Goal: Transaction & Acquisition: Purchase product/service

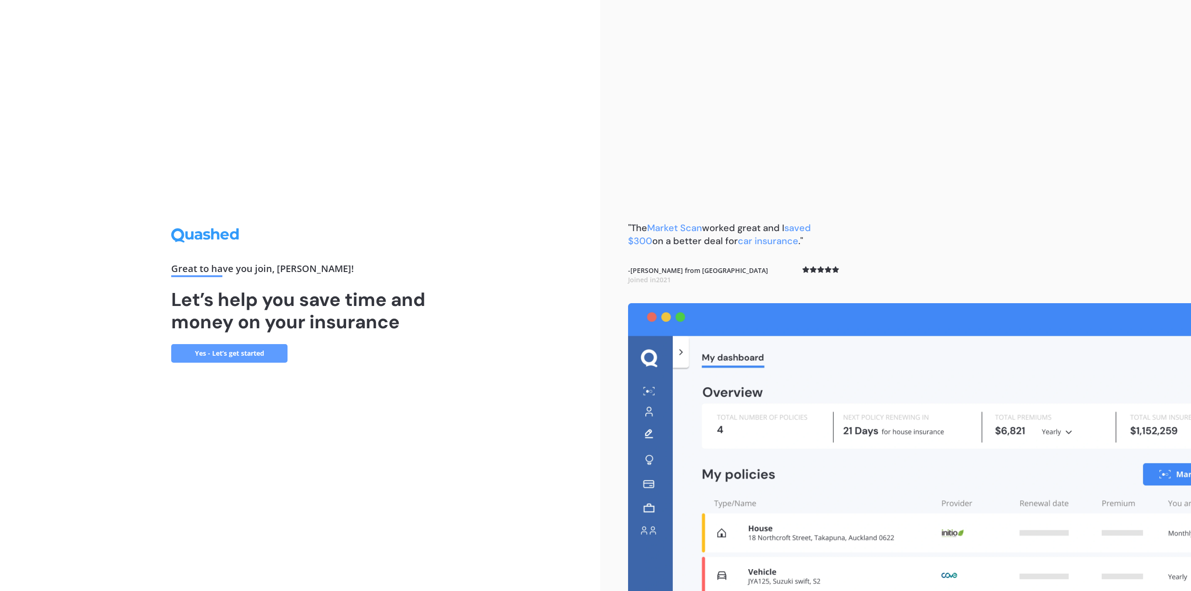
click at [203, 347] on link "Yes - Let’s get started" at bounding box center [229, 353] width 116 height 19
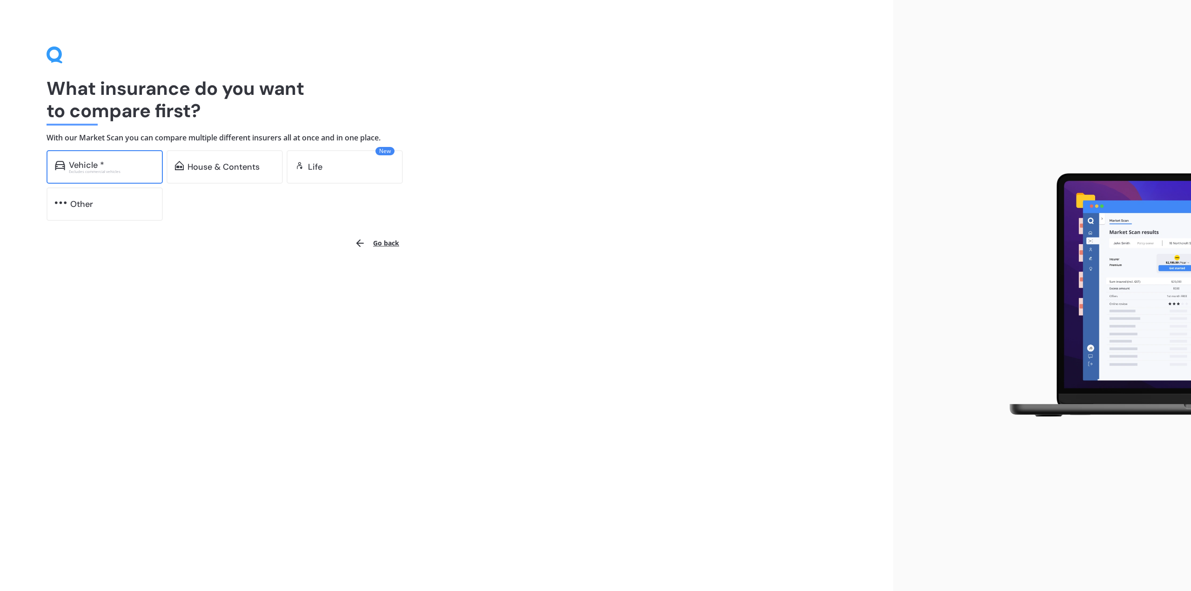
click at [68, 159] on div "Vehicle * Excludes commercial vehicles" at bounding box center [105, 166] width 116 height 33
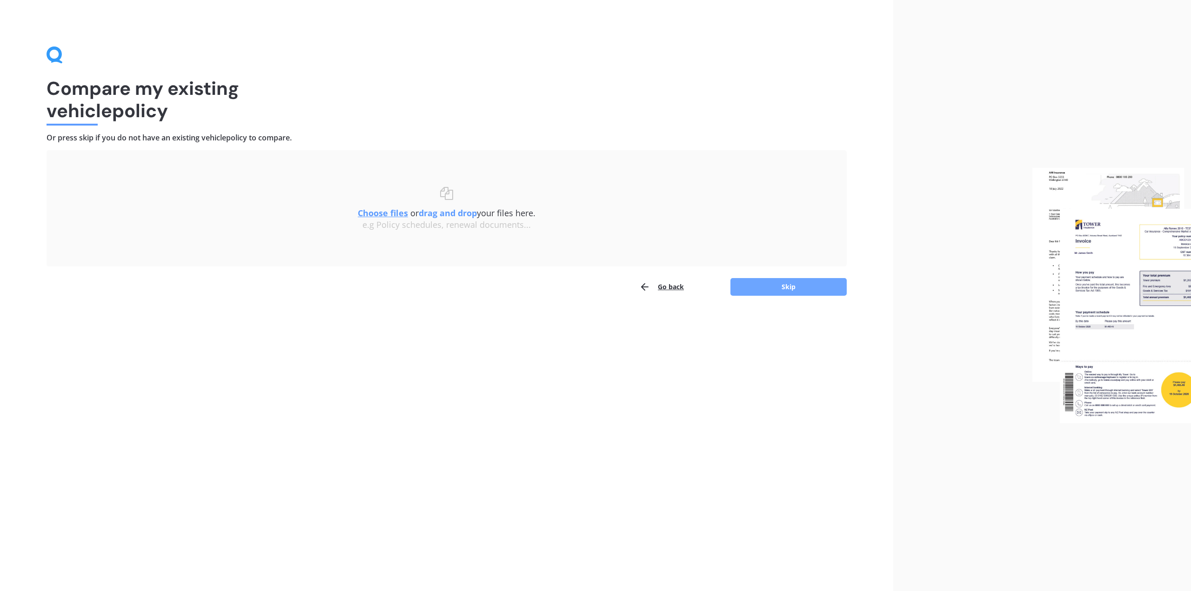
click at [758, 288] on button "Skip" at bounding box center [788, 287] width 116 height 18
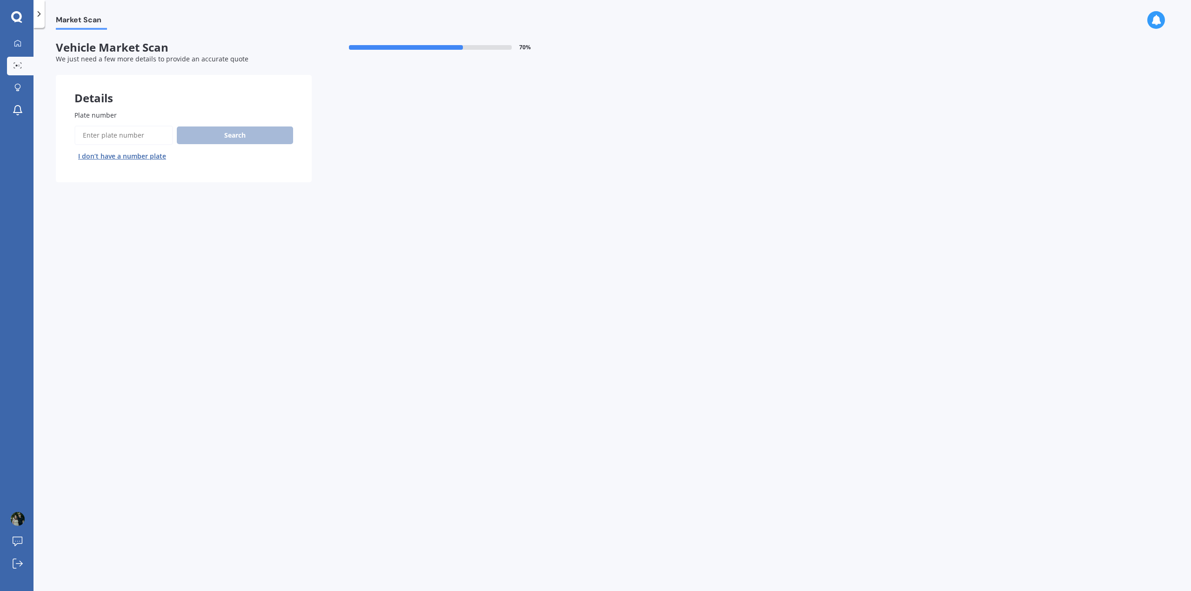
click at [109, 135] on input "Plate number" at bounding box center [123, 136] width 99 height 20
type input "msr578"
click at [0, 0] on button "Next" at bounding box center [0, 0] width 0 height 0
select select "SUZUKI"
select select "SWIFT"
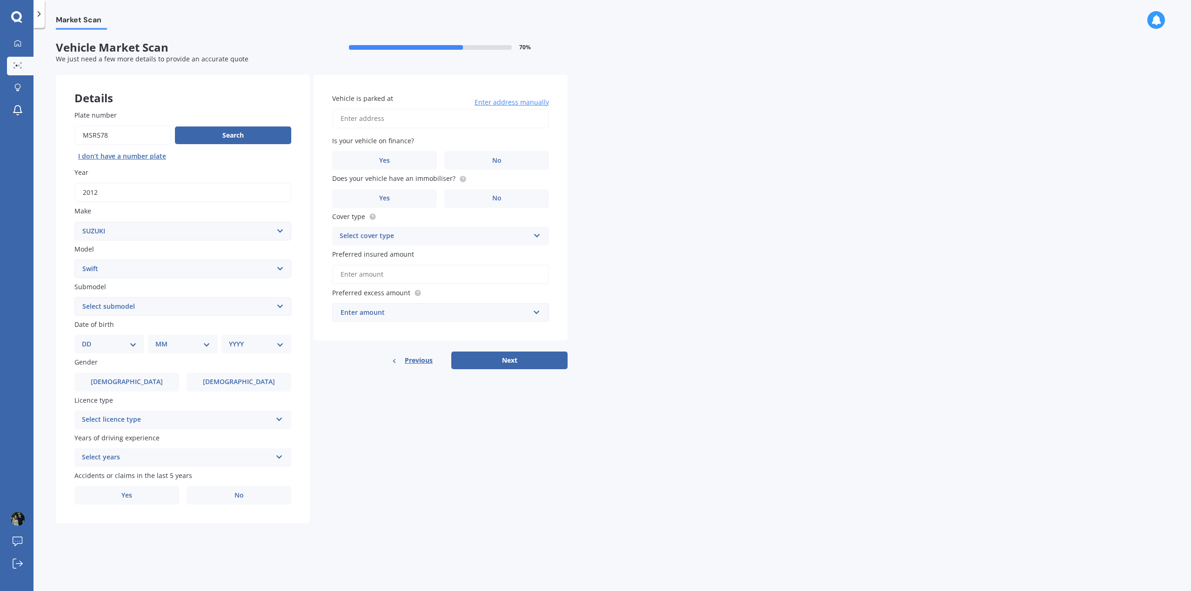
click at [119, 307] on select "Select submodel (All other) Cino Diesel Turbo GA GL GLX GO GP GS GTI LTD RS Hyb…" at bounding box center [182, 306] width 217 height 19
click at [117, 304] on select "Select submodel (All other) Cino Diesel Turbo GA GL GLX GO GP GS GTI LTD RS Hyb…" at bounding box center [182, 306] width 217 height 19
click at [499, 463] on div "Details Plate number Search I don’t have a number plate Year [DATE] Make Select…" at bounding box center [312, 299] width 512 height 449
click at [98, 348] on select "DD 01 02 03 04 05 06 07 08 09 10 11 12 13 14 15 16 17 18 19 20 21 22 23 24 25 2…" at bounding box center [109, 344] width 55 height 10
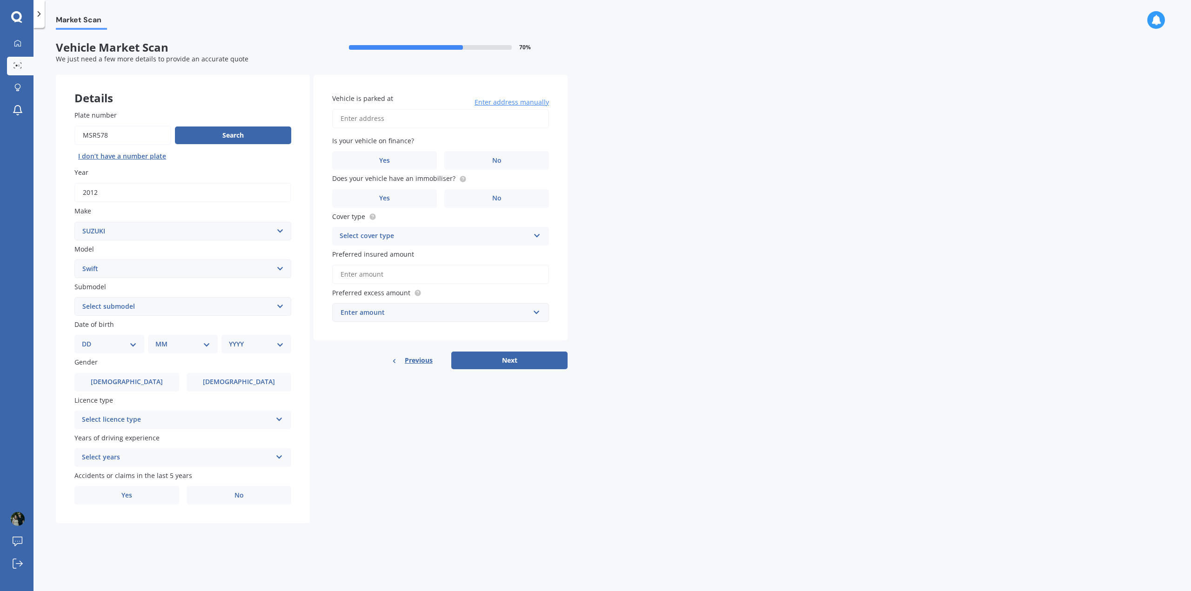
click at [108, 353] on div "DD 01 02 03 04 05 06 07 08 09 10 11 12 13 14 15 16 17 18 19 20 21 22 23 24 25 2…" at bounding box center [109, 344] width 70 height 19
click at [97, 347] on select "DD 01 02 03 04 05 06 07 08 09 10 11 12 13 14 15 16 17 18 19 20 21 22 23 24 25 2…" at bounding box center [109, 344] width 55 height 10
select select "27"
click at [89, 339] on select "DD 01 02 03 04 05 06 07 08 09 10 11 12 13 14 15 16 17 18 19 20 21 22 23 24 25 2…" at bounding box center [109, 344] width 55 height 10
click at [170, 350] on div "MM 01 02 03 04 05 06 07 08 09 10 11 12" at bounding box center [185, 344] width 66 height 19
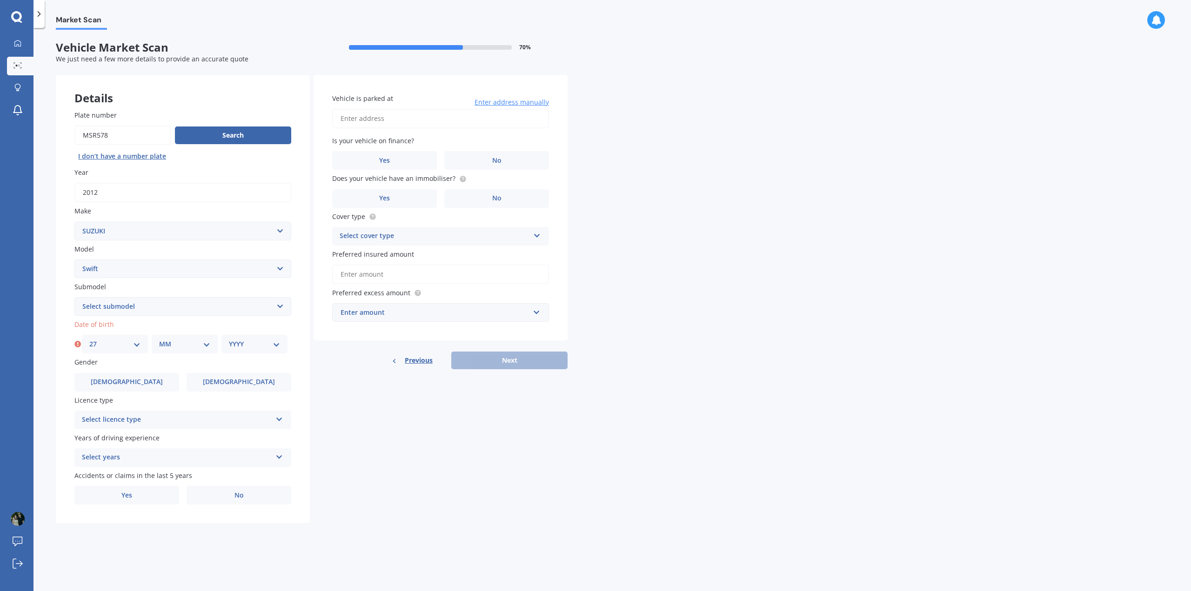
click at [169, 344] on select "MM 01 02 03 04 05 06 07 08 09 10 11 12" at bounding box center [184, 344] width 51 height 10
select select "01"
click at [159, 339] on select "MM 01 02 03 04 05 06 07 08 09 10 11 12" at bounding box center [184, 344] width 51 height 10
click at [248, 347] on select "YYYY 2025 2024 2023 2022 2021 2020 2019 2018 2017 2016 2015 2014 2013 2012 2011…" at bounding box center [254, 344] width 51 height 10
select select "2001"
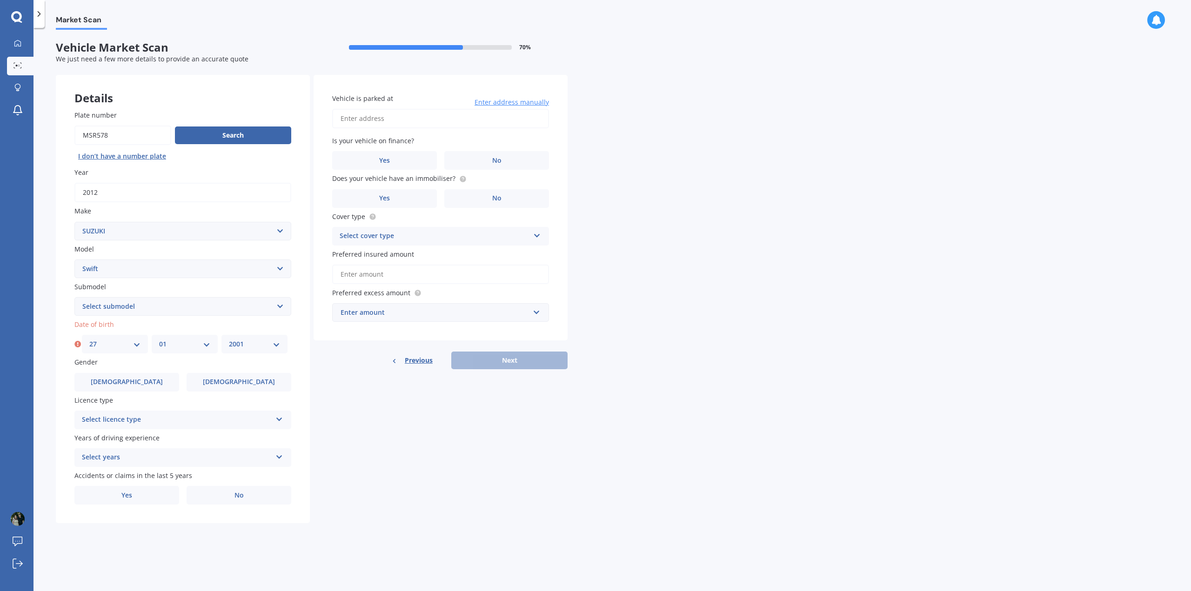
click at [229, 339] on select "YYYY 2025 2024 2023 2022 2021 2020 2019 2018 2017 2016 2015 2014 2013 2012 2011…" at bounding box center [254, 344] width 51 height 10
click at [284, 375] on label "[DEMOGRAPHIC_DATA]" at bounding box center [239, 382] width 105 height 19
click at [0, 0] on input "[DEMOGRAPHIC_DATA]" at bounding box center [0, 0] width 0 height 0
click at [180, 424] on div "Select licence type" at bounding box center [177, 419] width 190 height 11
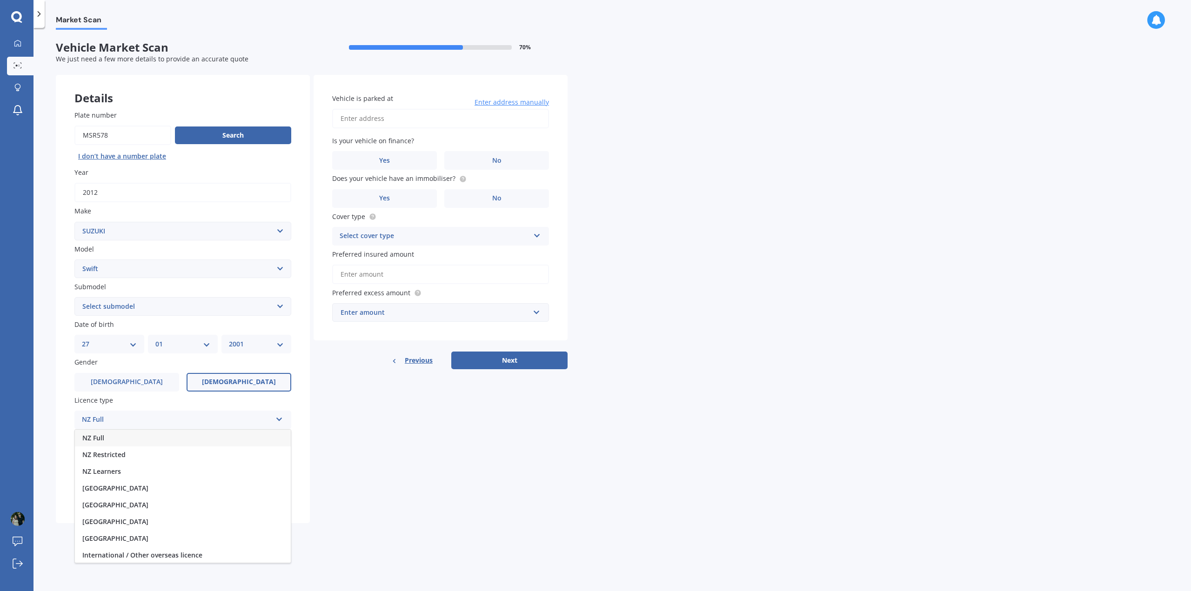
click at [120, 437] on div "NZ Full" at bounding box center [183, 438] width 216 height 17
click at [137, 460] on div "Select years" at bounding box center [177, 457] width 190 height 11
click at [113, 524] on div "2 years" at bounding box center [183, 526] width 216 height 17
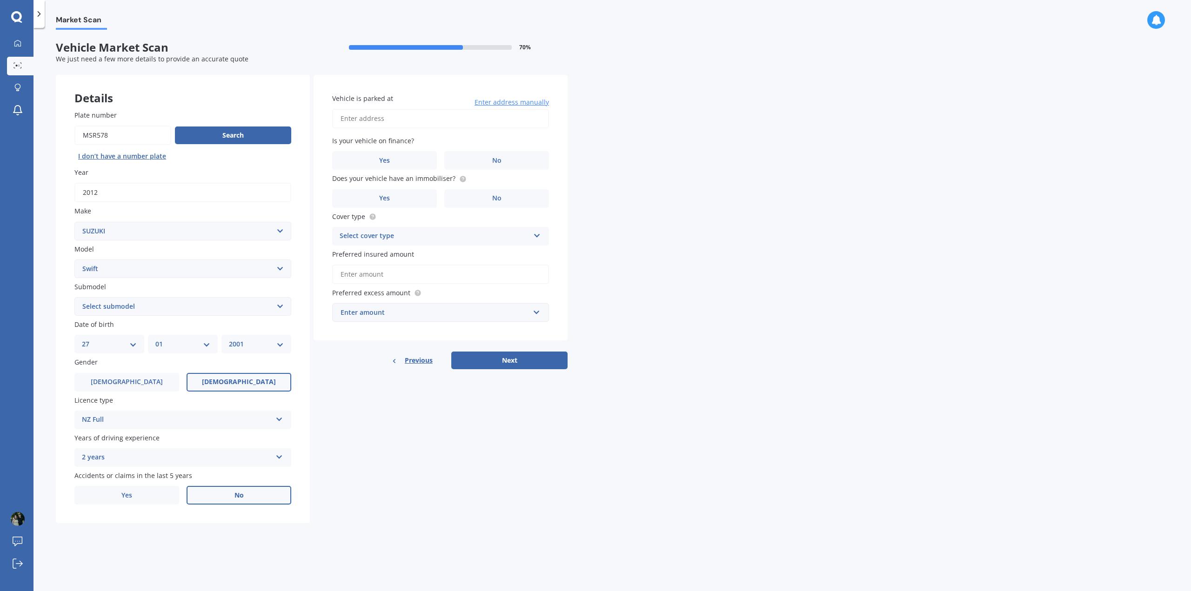
click at [195, 489] on label "No" at bounding box center [239, 495] width 105 height 19
click at [0, 0] on input "No" at bounding box center [0, 0] width 0 height 0
click at [360, 121] on input "Vehicle is parked at" at bounding box center [440, 119] width 217 height 20
click at [415, 122] on input "[STREET_ADDRESS]" at bounding box center [440, 119] width 217 height 20
click at [421, 124] on input "[STREET_ADDRESS]" at bounding box center [440, 119] width 217 height 20
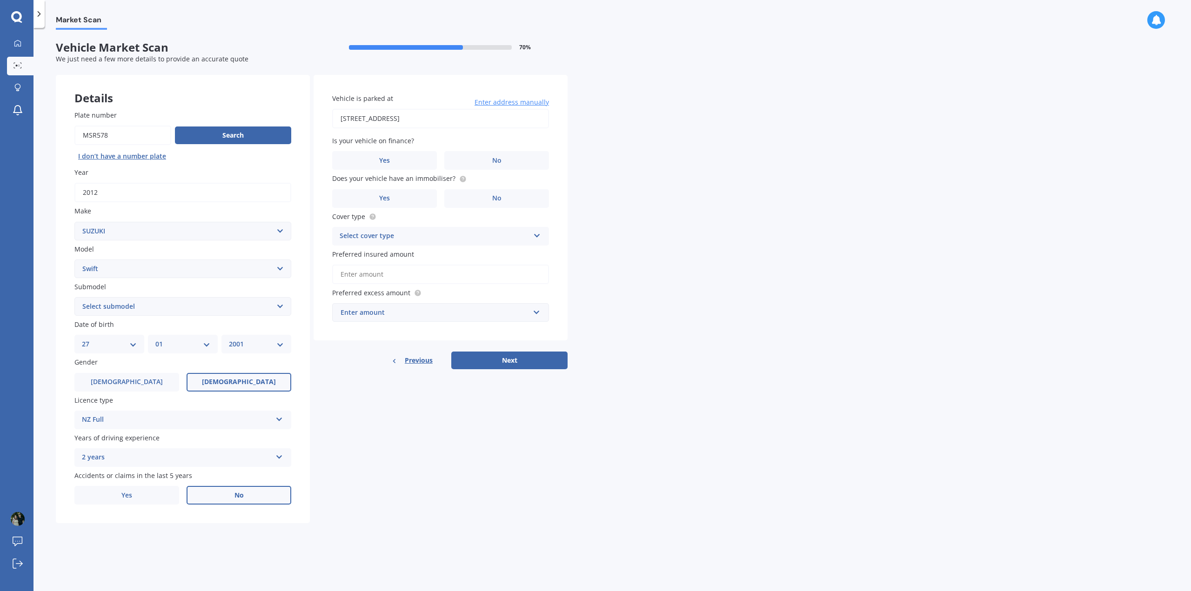
click at [418, 115] on input "[STREET_ADDRESS]" at bounding box center [440, 119] width 217 height 20
type input "[STREET_ADDRESS]"
click at [397, 161] on label "Yes" at bounding box center [384, 160] width 105 height 19
click at [0, 0] on input "Yes" at bounding box center [0, 0] width 0 height 0
click at [382, 160] on span "Yes" at bounding box center [384, 161] width 11 height 8
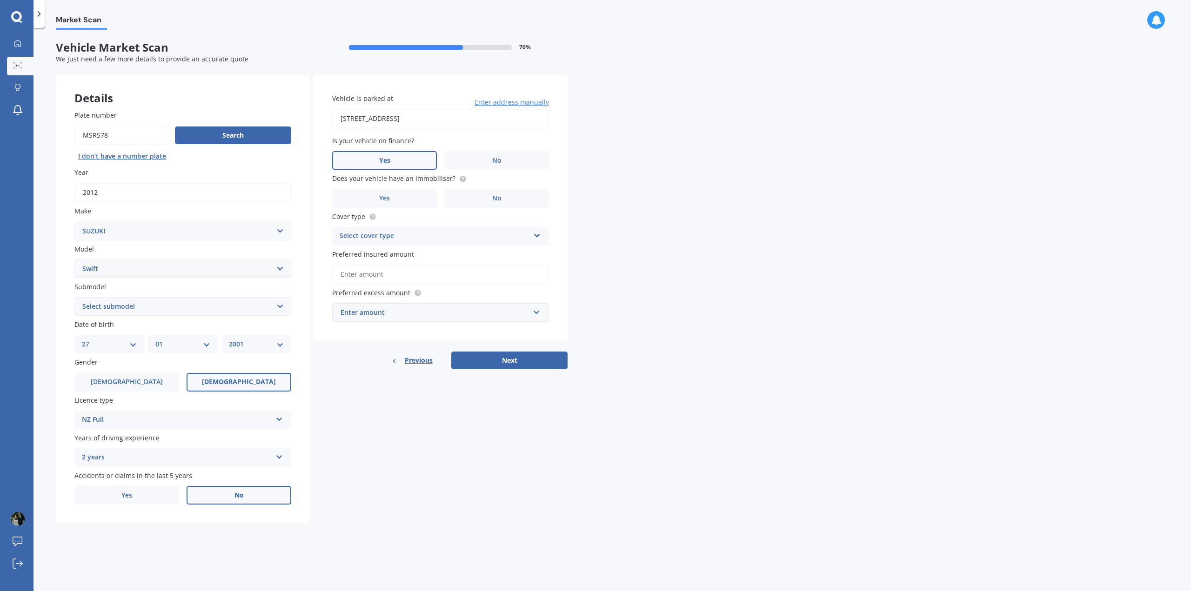
click at [0, 0] on input "Yes" at bounding box center [0, 0] width 0 height 0
click at [462, 178] on icon at bounding box center [463, 178] width 2 height 2
click at [411, 245] on div "Select cover type Comprehensive Third Party, Fire & Theft Third Party" at bounding box center [440, 236] width 217 height 19
click at [400, 253] on div "Comprehensive" at bounding box center [441, 254] width 216 height 17
click at [382, 282] on input "Preferred insured amount" at bounding box center [440, 275] width 217 height 20
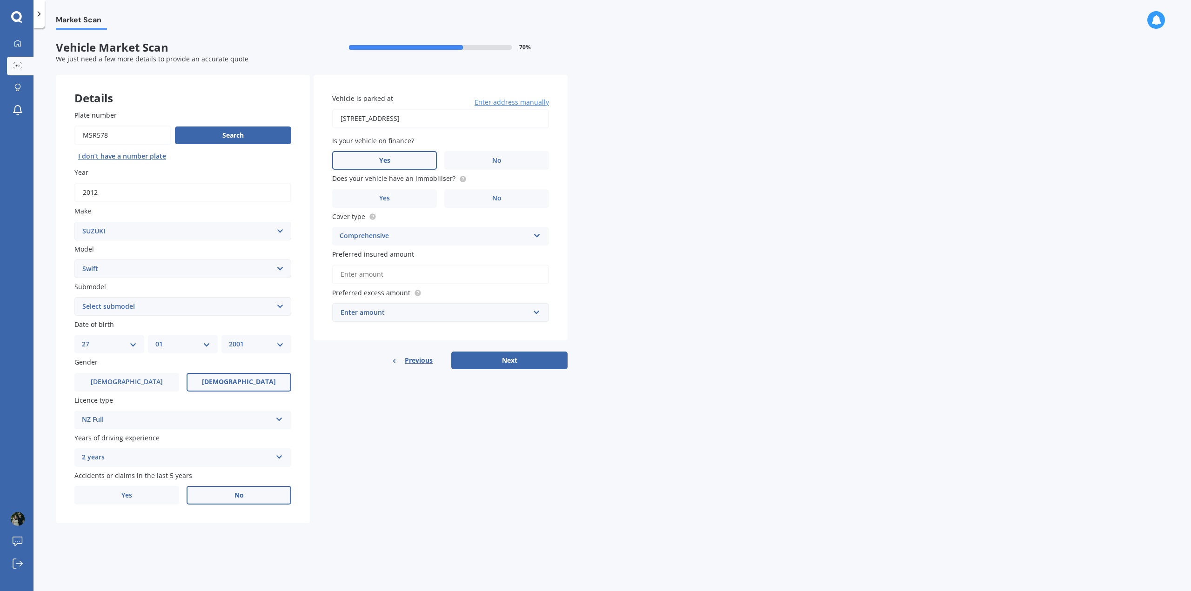
click at [375, 345] on div "Vehicle is parked at [STREET_ADDRESS] Enter address manually Is your vehicle on…" at bounding box center [441, 222] width 254 height 295
drag, startPoint x: 380, startPoint y: 306, endPoint x: 384, endPoint y: 310, distance: 6.3
click at [380, 307] on input "text" at bounding box center [437, 313] width 208 height 18
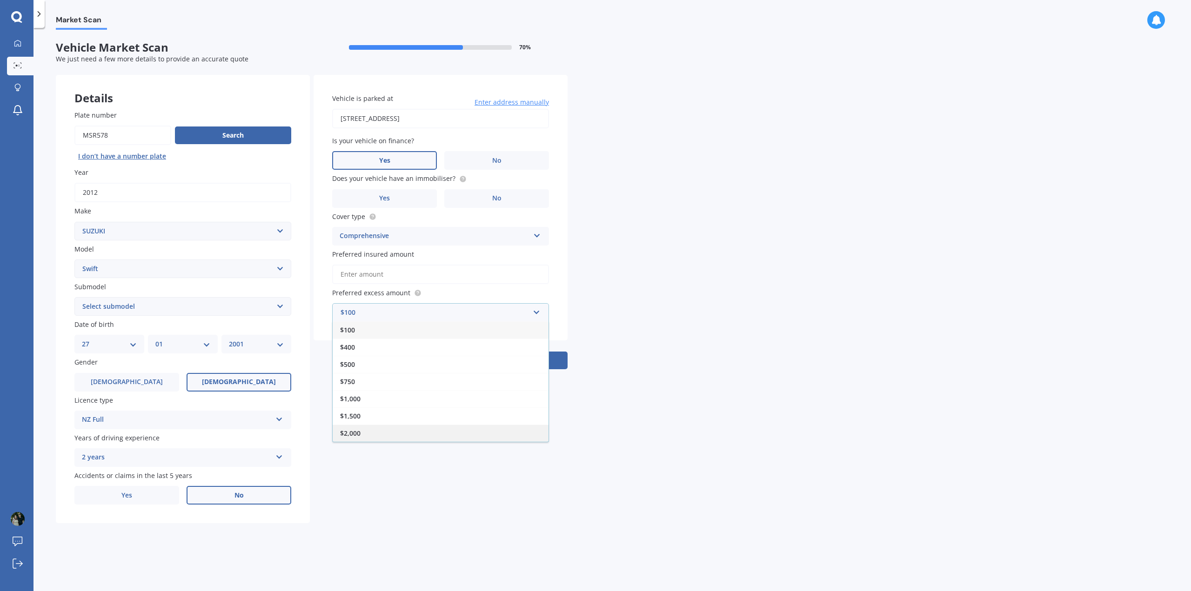
click at [363, 431] on div "$2,000" at bounding box center [441, 433] width 216 height 17
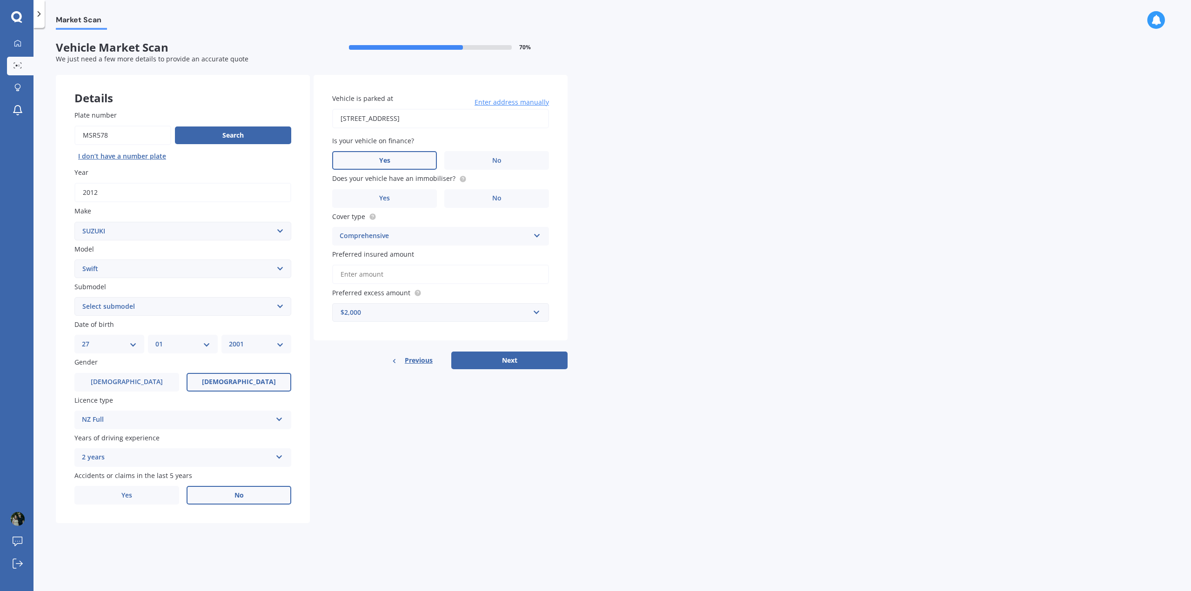
click at [388, 272] on input "Preferred insured amount" at bounding box center [440, 275] width 217 height 20
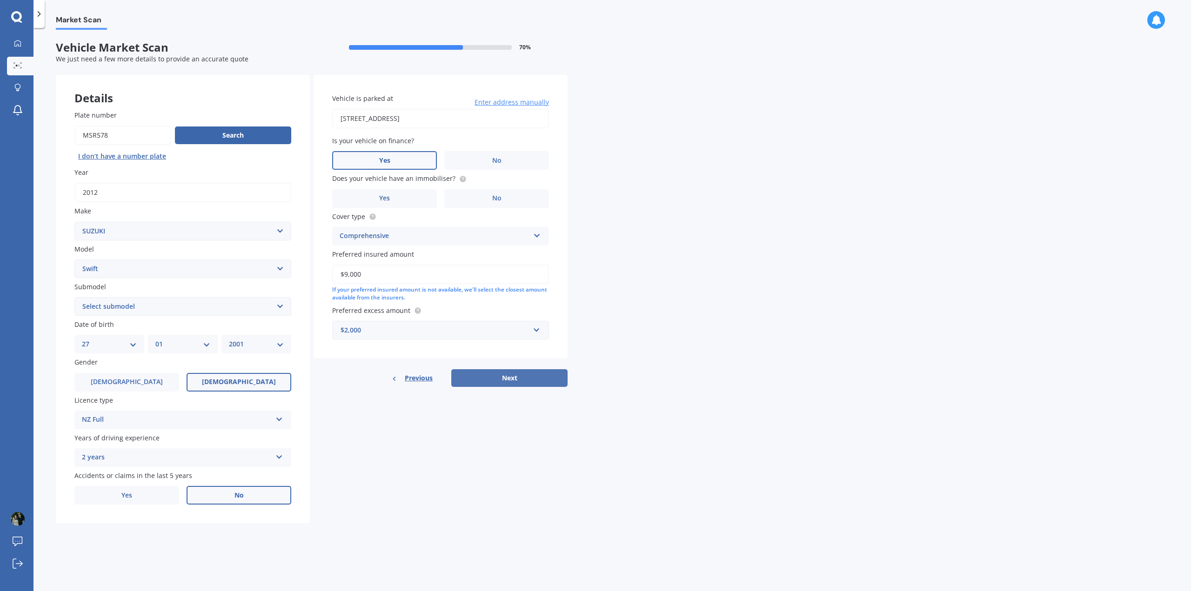
type input "$9,000"
click at [532, 385] on button "Next" at bounding box center [509, 378] width 116 height 18
drag, startPoint x: 141, startPoint y: 324, endPoint x: 142, endPoint y: 315, distance: 8.9
click at [142, 317] on div "Plate number Search I don’t have a number plate Year [DATE] Make Select make AC…" at bounding box center [183, 308] width 254 height 432
click at [142, 315] on select "Select submodel (All other) Cino Diesel Turbo GA GL GLX GO GP GS GTI LTD RS Hyb…" at bounding box center [182, 306] width 217 height 19
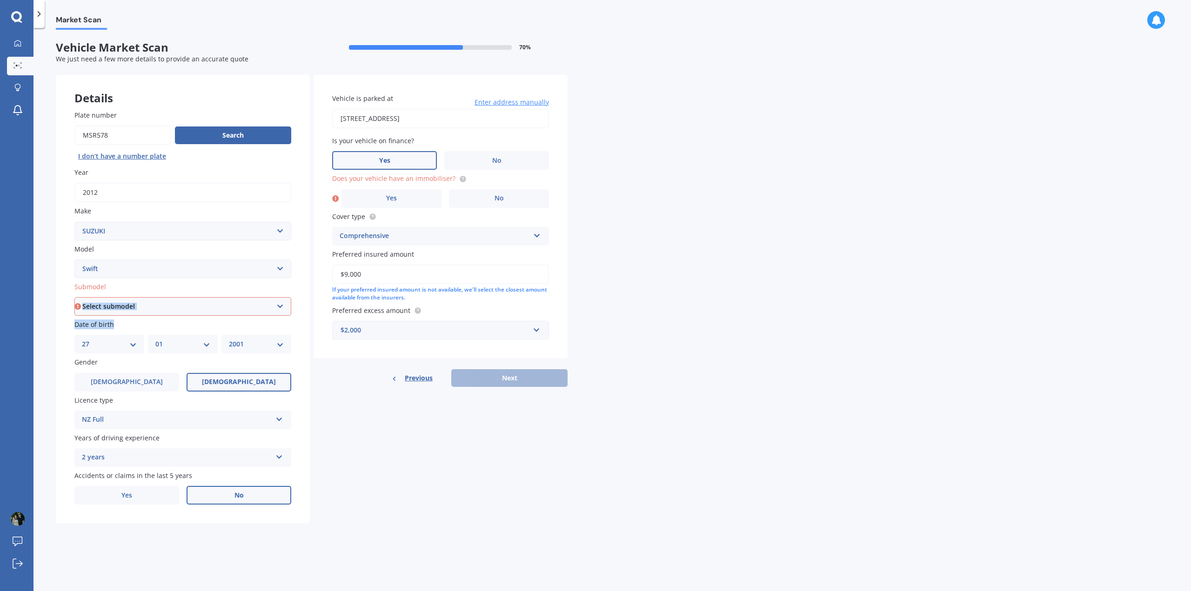
select select "SPORT 1.6"
click at [74, 297] on select "Select submodel (All other) Cino Diesel Turbo GA GL GLX GO GP GS GTI LTD RS Hyb…" at bounding box center [182, 306] width 217 height 19
click at [436, 200] on label "Yes" at bounding box center [391, 198] width 100 height 19
click at [0, 0] on input "Yes" at bounding box center [0, 0] width 0 height 0
click at [501, 367] on div "Vehicle is parked at [STREET_ADDRESS] Enter address manually Is your vehicle on…" at bounding box center [441, 231] width 254 height 312
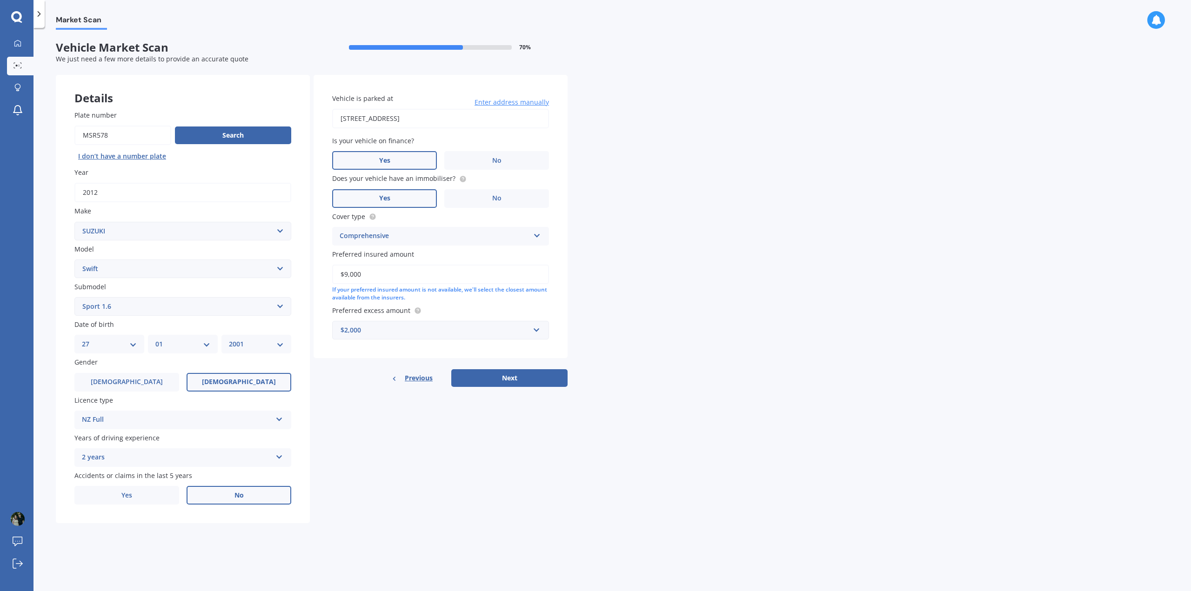
drag, startPoint x: 506, startPoint y: 369, endPoint x: 508, endPoint y: 362, distance: 7.4
click at [506, 363] on div "Vehicle is parked at [STREET_ADDRESS] Enter address manually Is your vehicle on…" at bounding box center [441, 231] width 254 height 312
drag, startPoint x: 522, startPoint y: 381, endPoint x: 515, endPoint y: 381, distance: 7.5
click at [521, 381] on button "Next" at bounding box center [509, 378] width 116 height 18
select select "27"
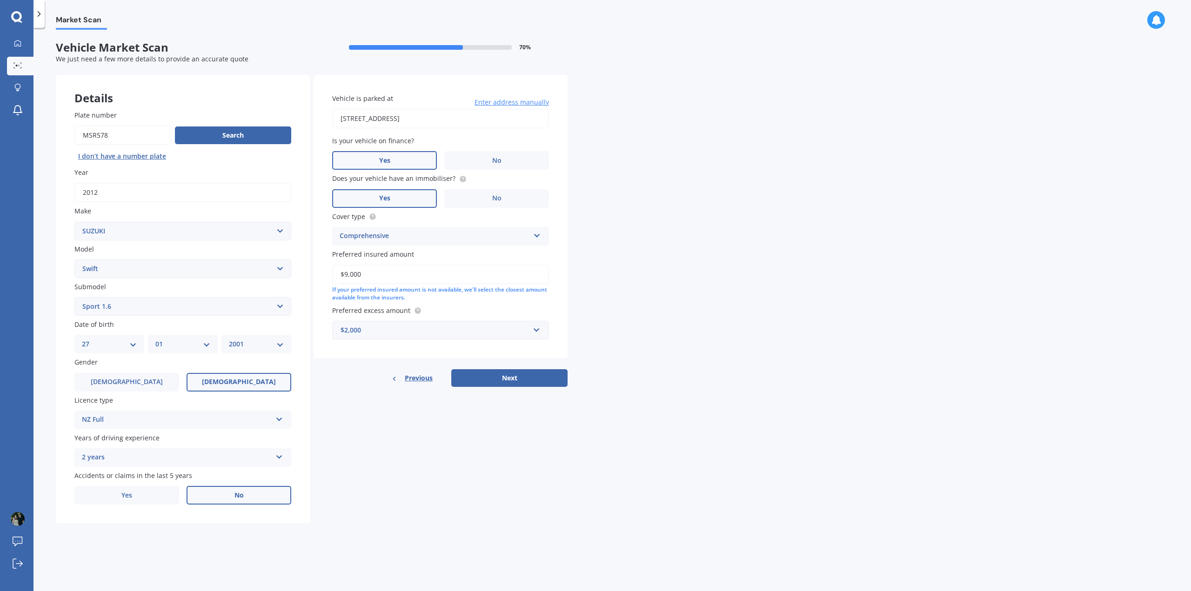
select select "01"
select select "2001"
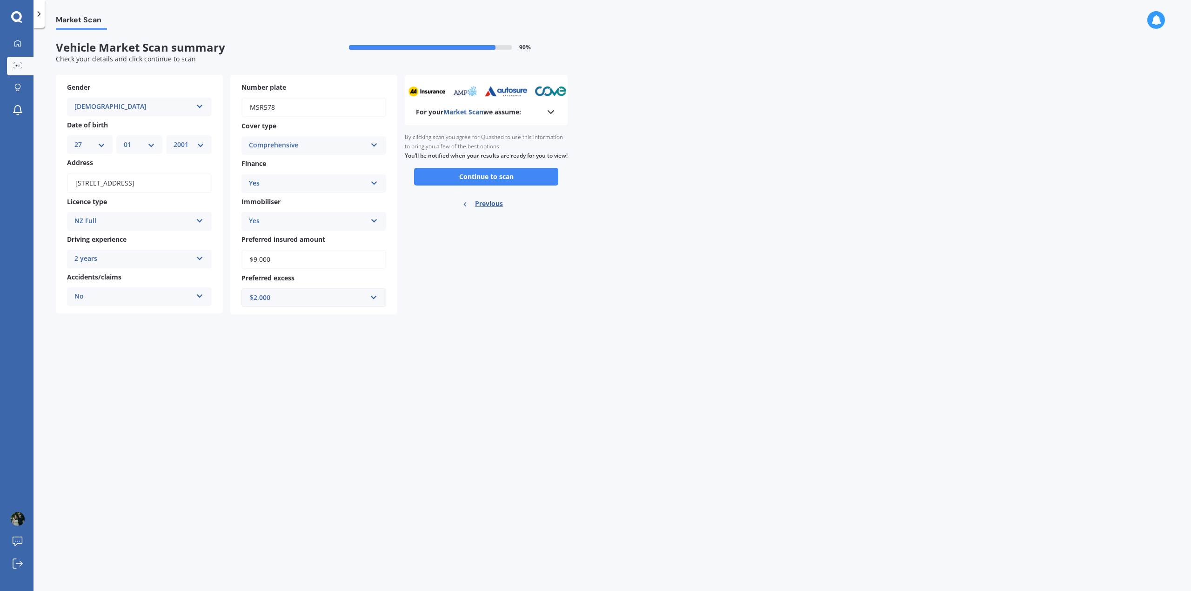
click at [554, 120] on div "For your Market Scan we assume:" at bounding box center [486, 100] width 163 height 50
click at [551, 113] on polyline at bounding box center [551, 112] width 6 height 3
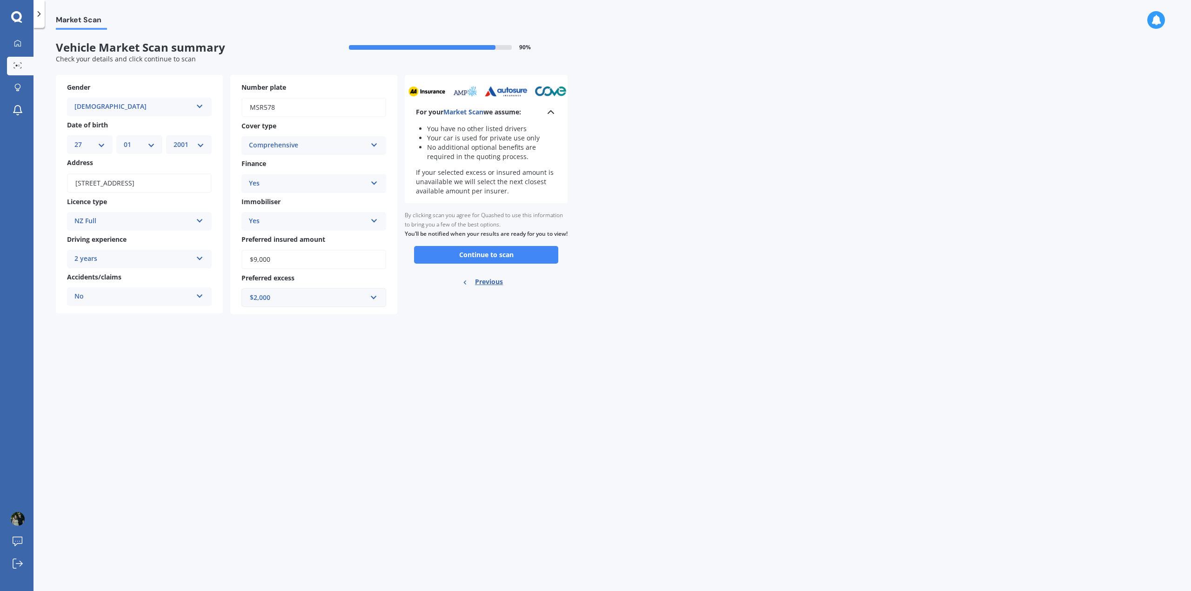
click at [550, 113] on icon at bounding box center [550, 112] width 11 height 11
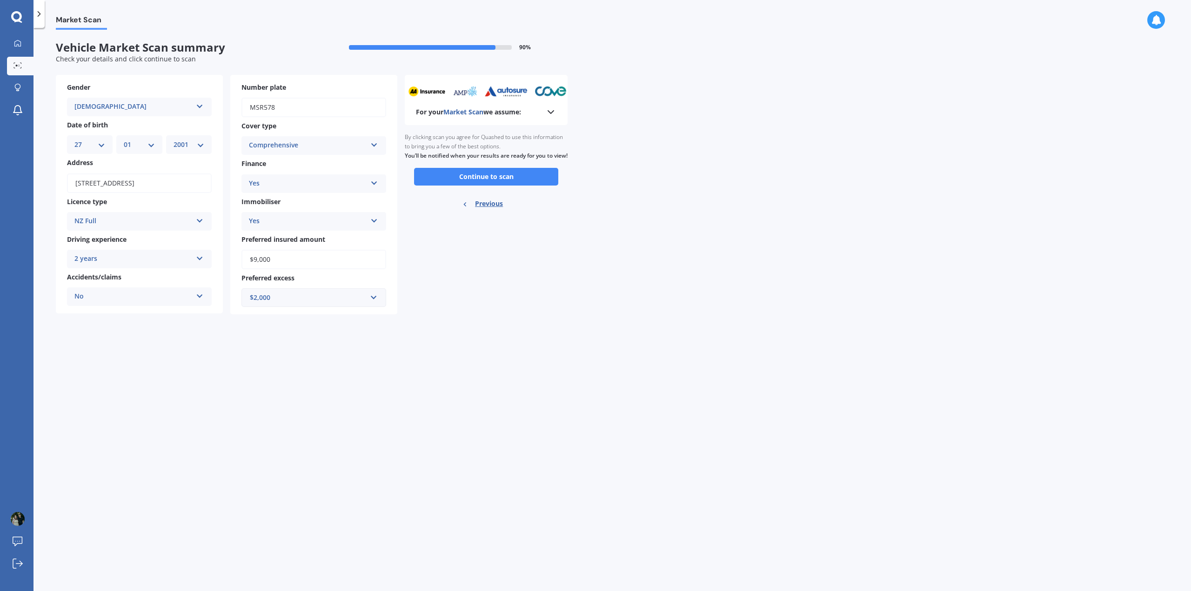
drag, startPoint x: 520, startPoint y: 189, endPoint x: 420, endPoint y: 309, distance: 155.9
click at [420, 309] on div "For your Market Scan we assume: Ready to go By clicking scan you agree for Quas…" at bounding box center [486, 195] width 163 height 240
click at [446, 186] on button "Continue to scan" at bounding box center [486, 177] width 144 height 18
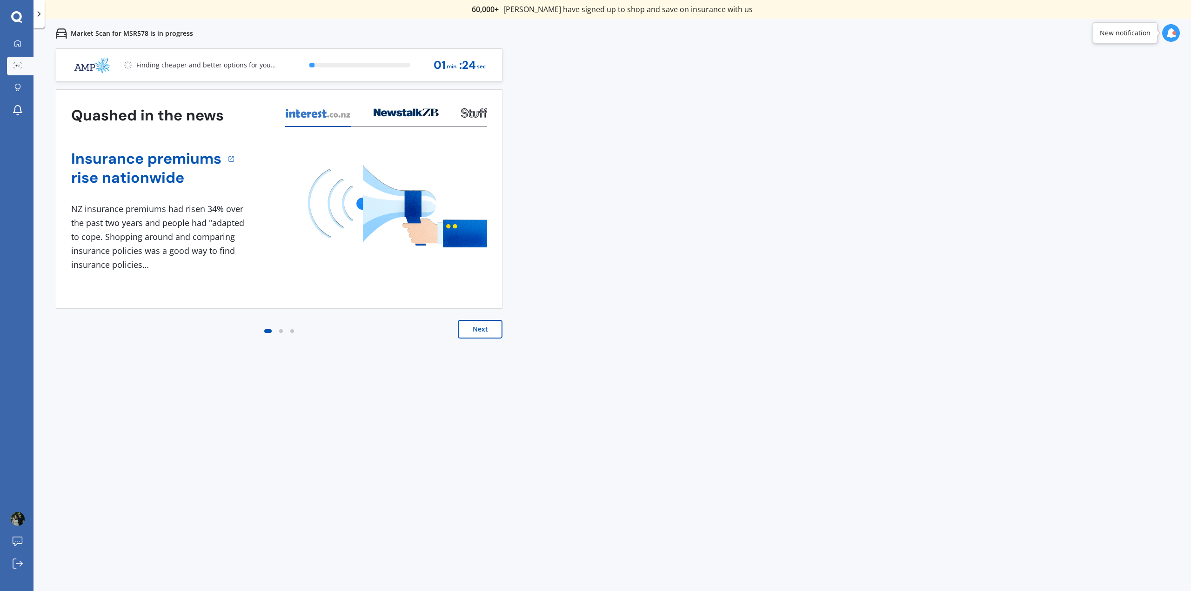
click at [491, 321] on button "Next" at bounding box center [480, 329] width 45 height 19
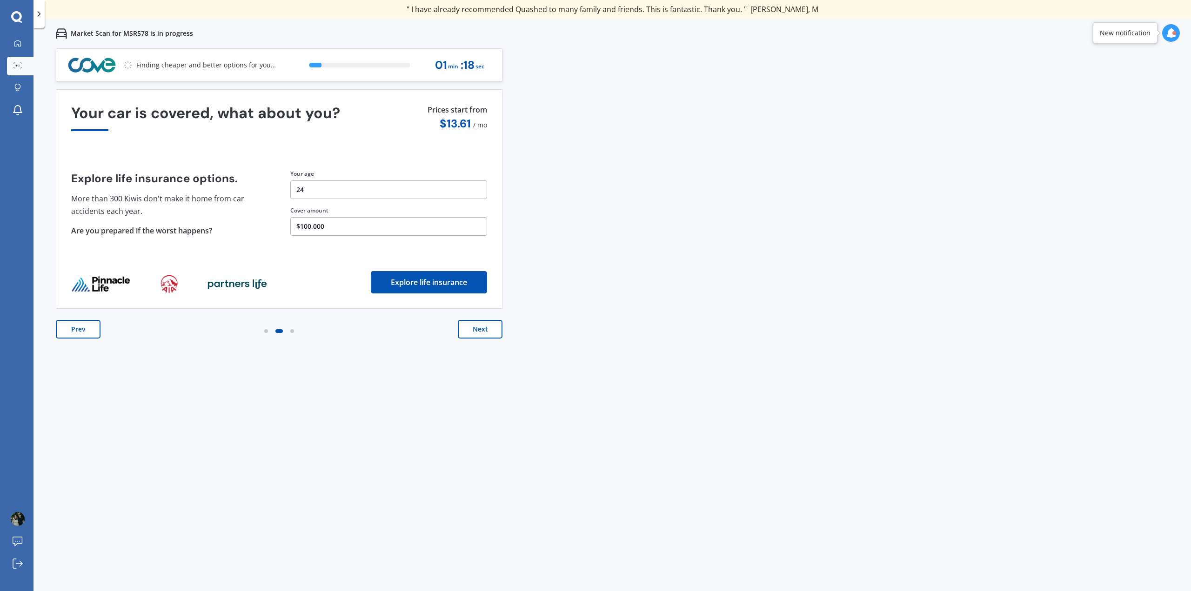
click at [483, 321] on button "Next" at bounding box center [480, 329] width 45 height 19
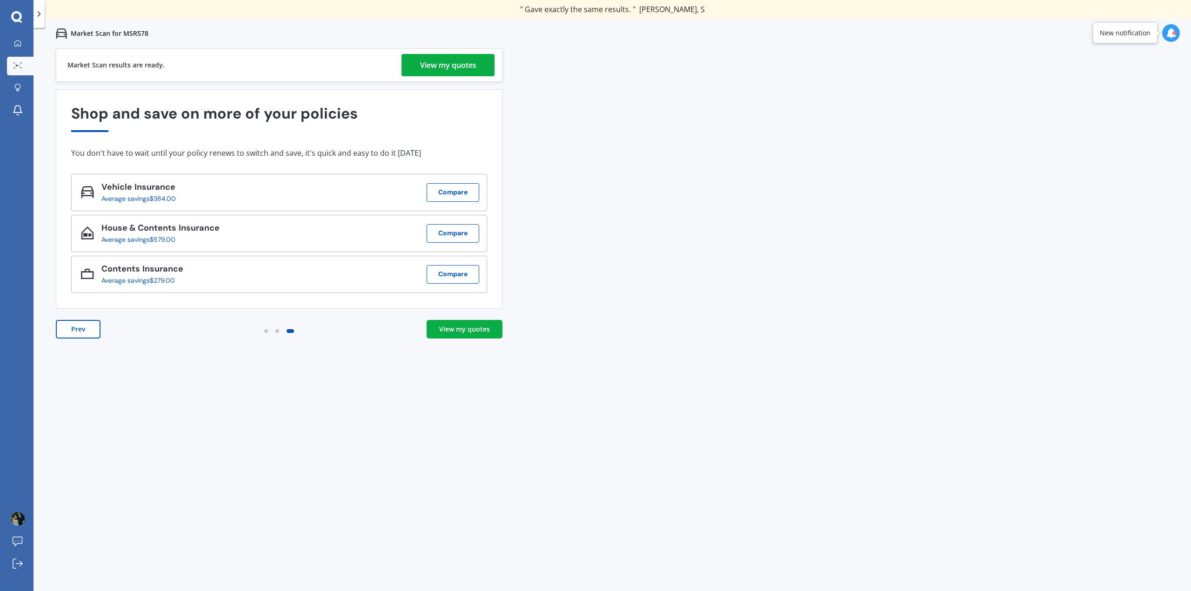
click at [474, 323] on link "View my quotes" at bounding box center [465, 329] width 76 height 19
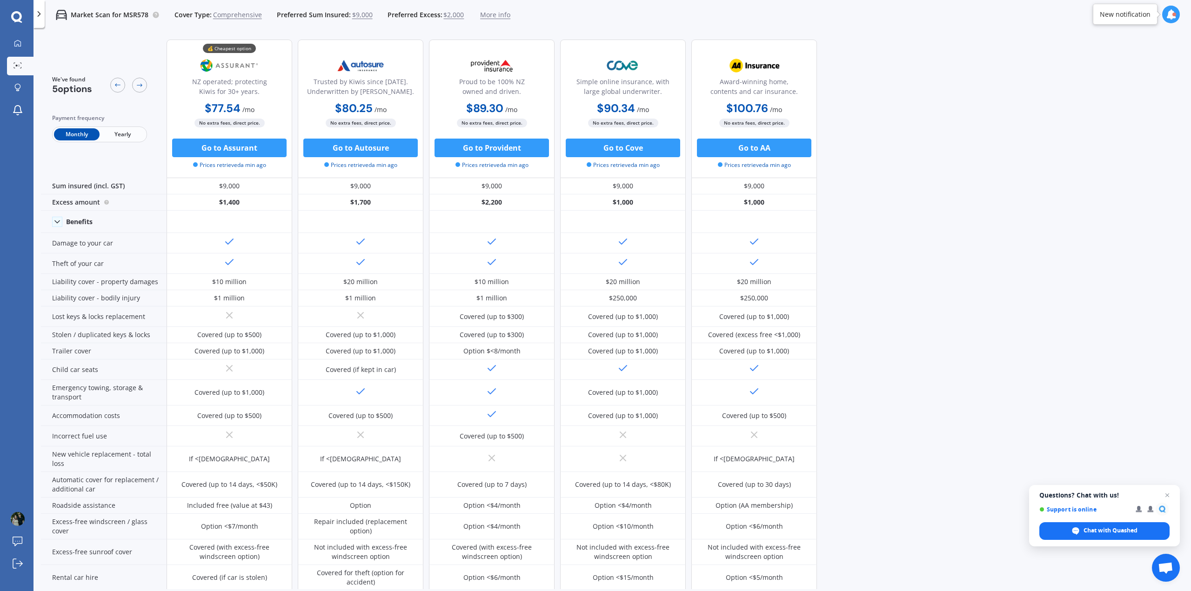
click at [448, 18] on span "$2,000" at bounding box center [453, 14] width 20 height 9
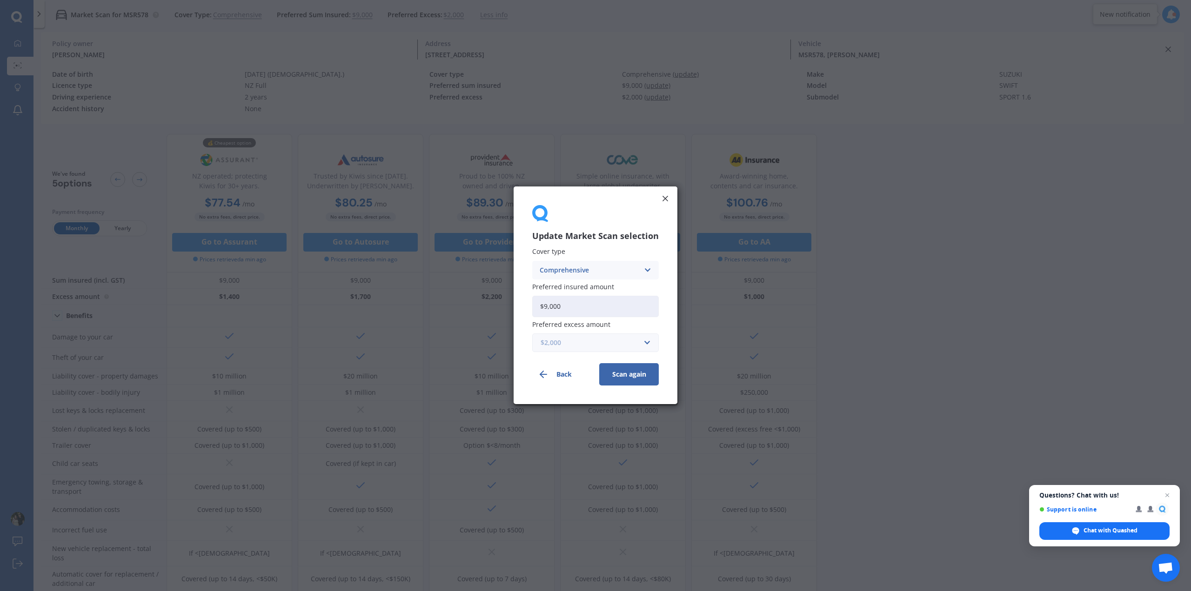
click at [565, 349] on input "text" at bounding box center [592, 343] width 118 height 18
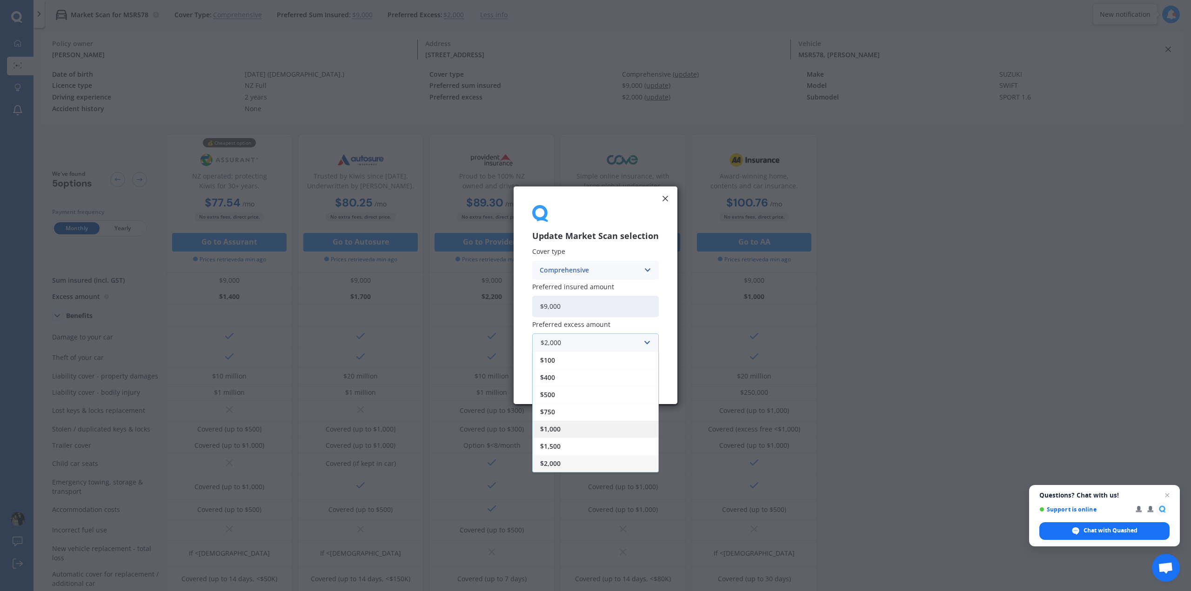
click at [556, 432] on span "$1,000" at bounding box center [550, 430] width 20 height 7
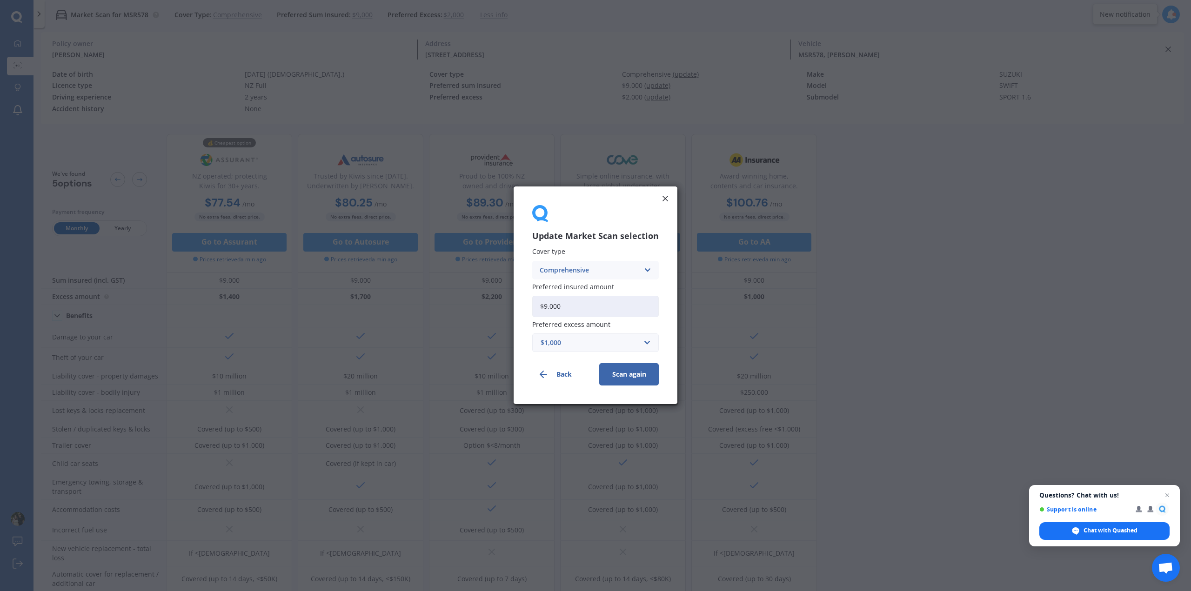
click at [626, 368] on button "Scan again" at bounding box center [629, 375] width 60 height 22
